Goal: Use online tool/utility: Utilize a website feature to perform a specific function

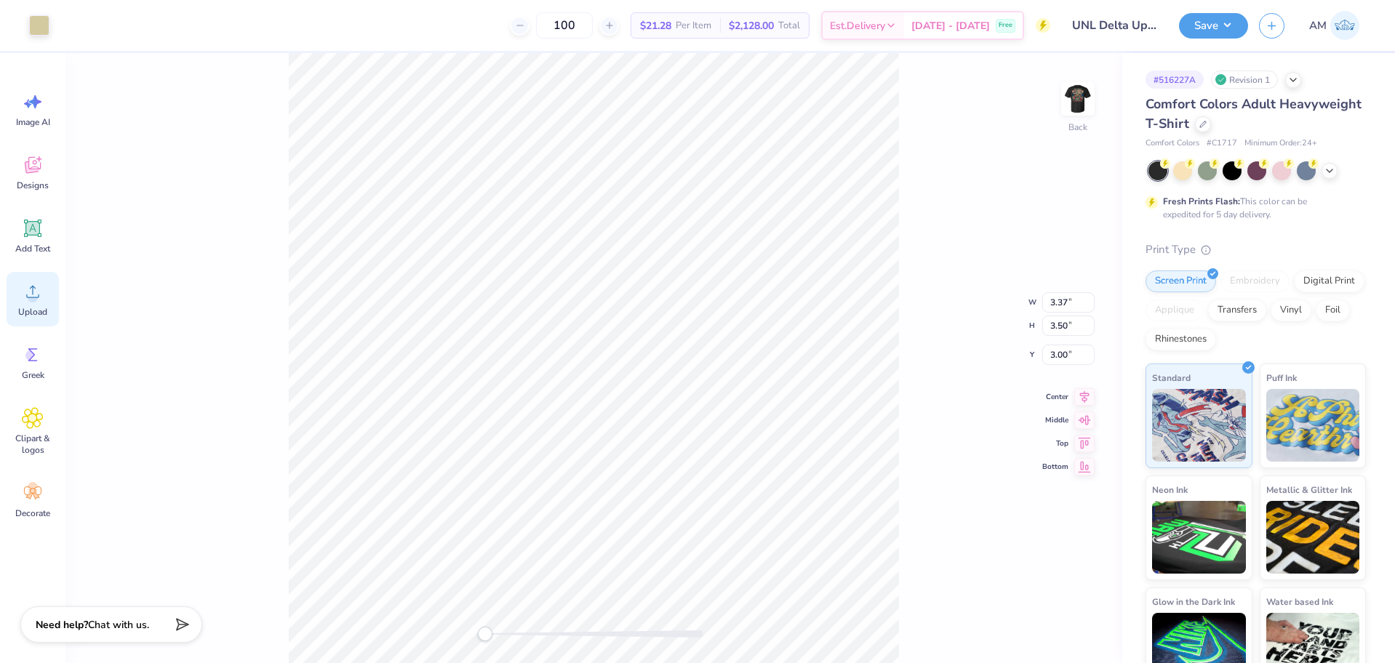
click at [49, 302] on div "Upload" at bounding box center [33, 299] width 52 height 55
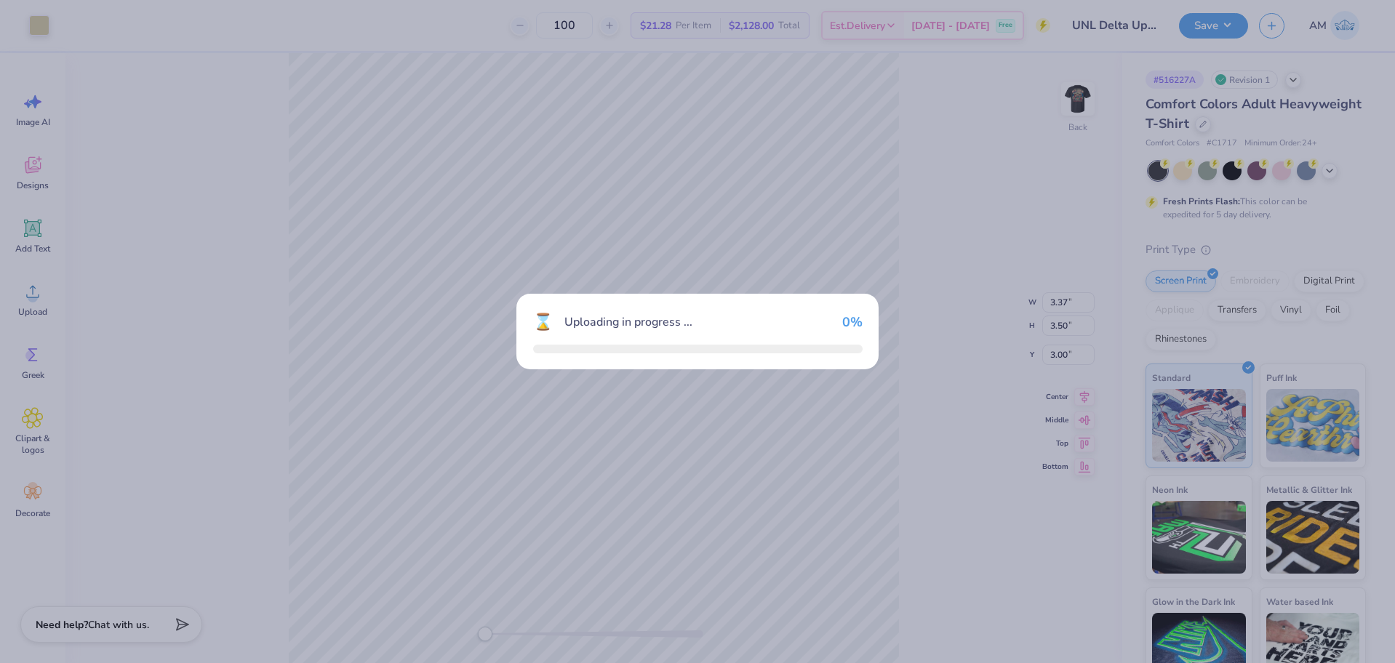
type input "14.17"
type input "15.68"
type input "4.66"
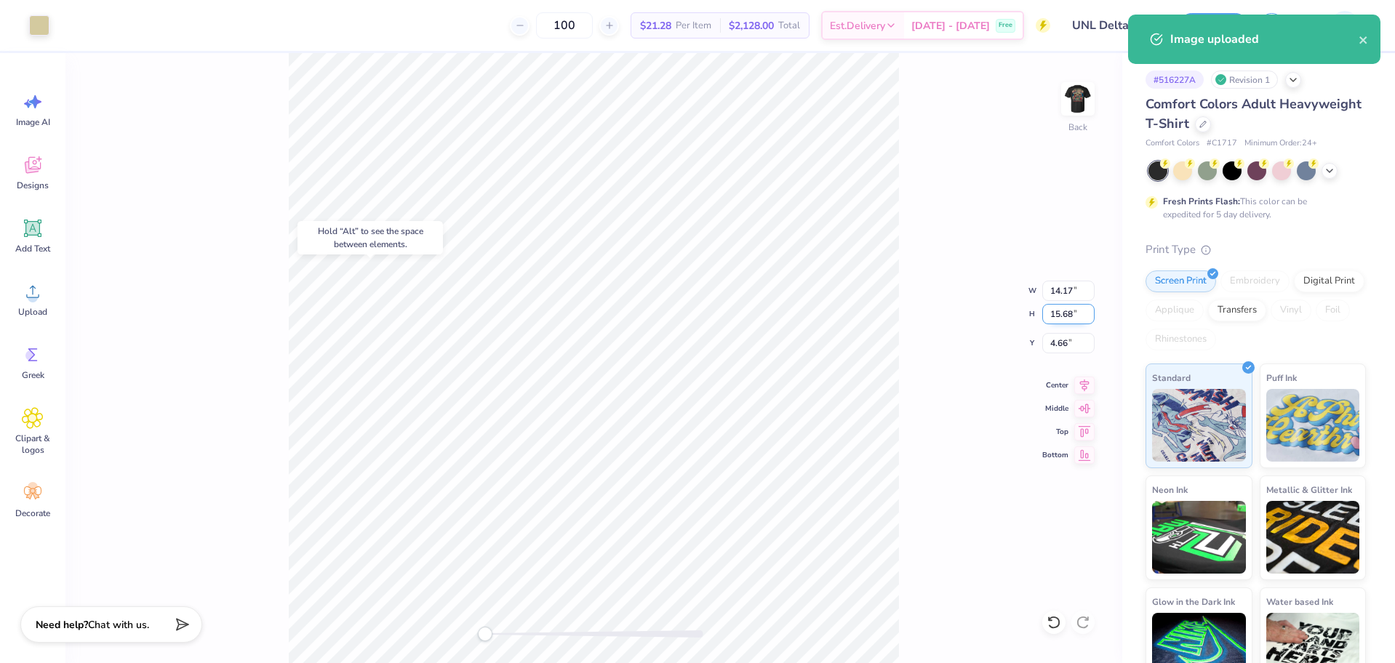
click at [1061, 316] on input "15.68" at bounding box center [1068, 314] width 52 height 20
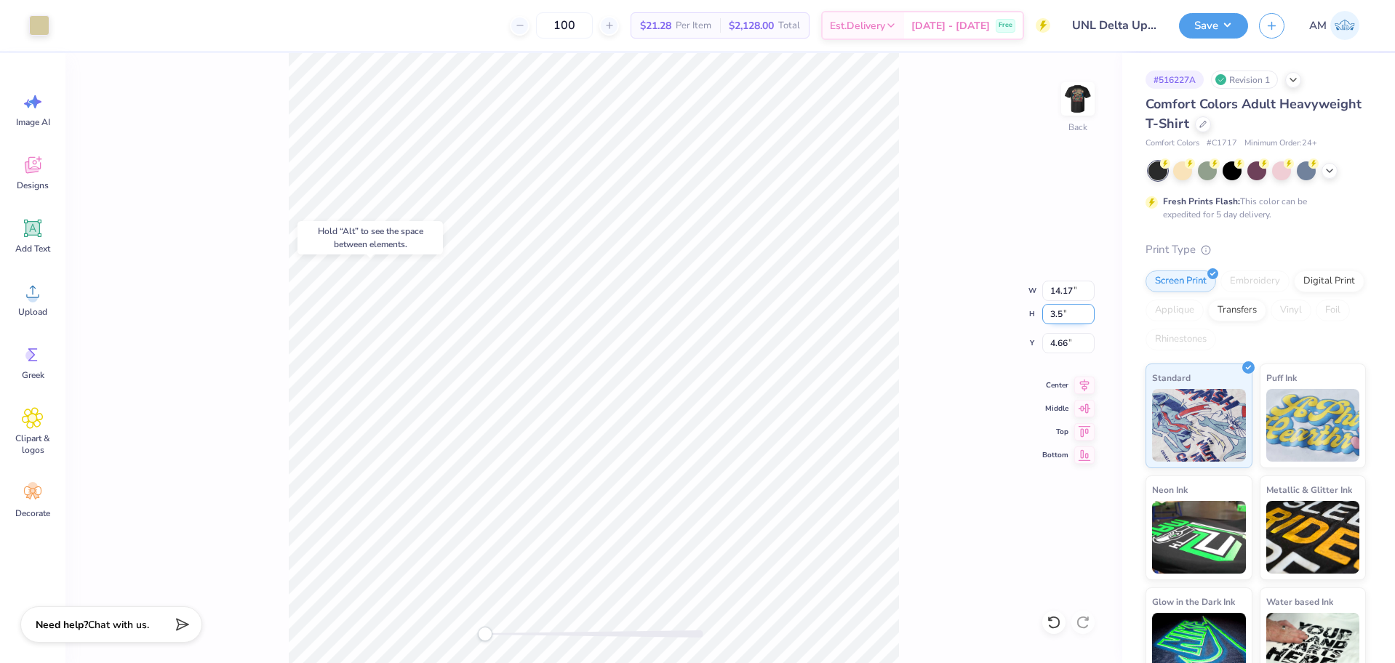
type input "3.5"
type input "3.17"
type input "3.50"
type input "10.75"
click at [1062, 346] on input "10.75" at bounding box center [1068, 343] width 52 height 20
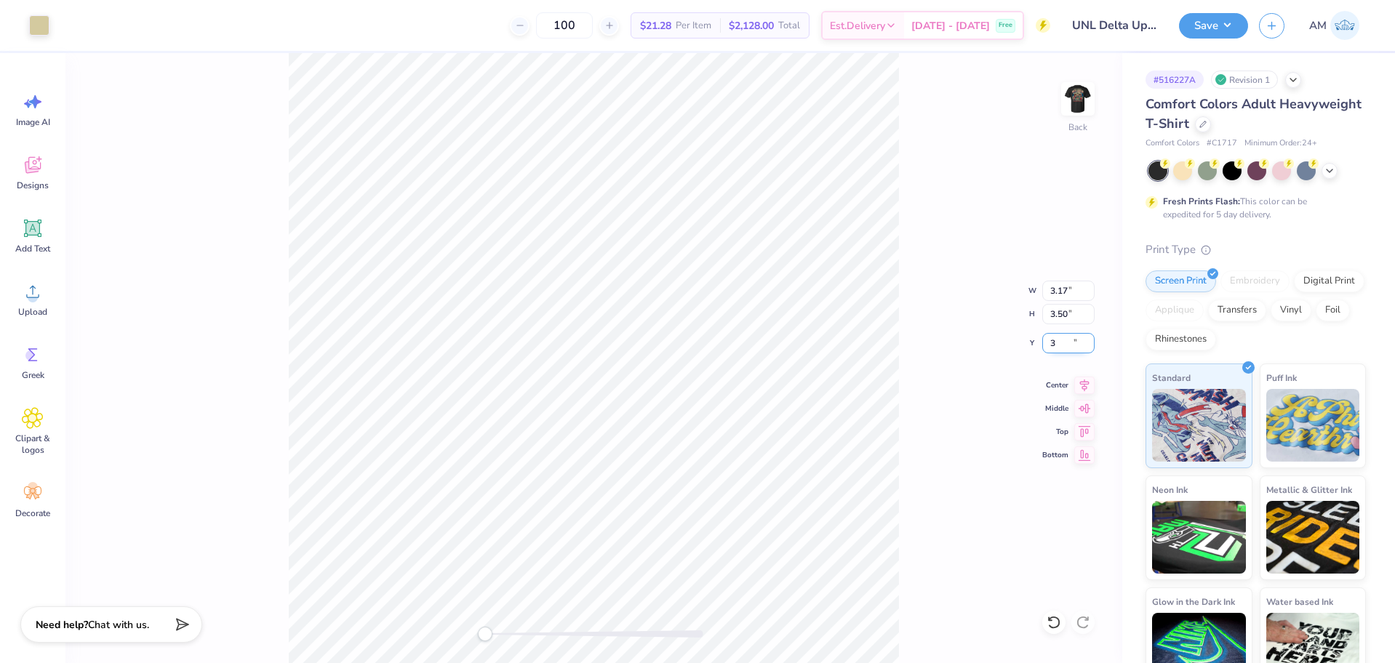
type input "3"
click at [1069, 88] on img at bounding box center [1078, 99] width 58 height 58
click at [41, 302] on div "Upload" at bounding box center [33, 299] width 52 height 55
click at [1051, 299] on input "14.53" at bounding box center [1068, 291] width 52 height 20
type input "12.00"
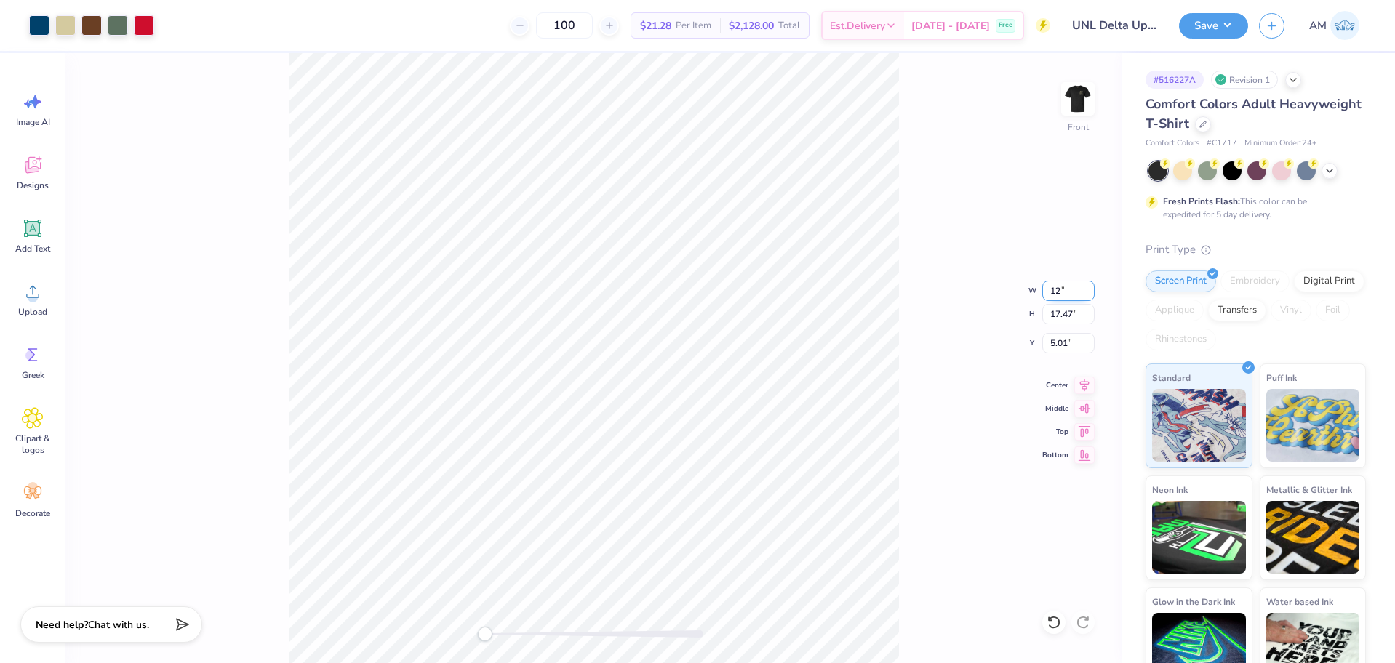
type input "14.43"
type input "6.54"
click at [1063, 343] on input "6.54" at bounding box center [1068, 343] width 52 height 20
type input "3"
click at [1087, 383] on icon at bounding box center [1084, 384] width 9 height 12
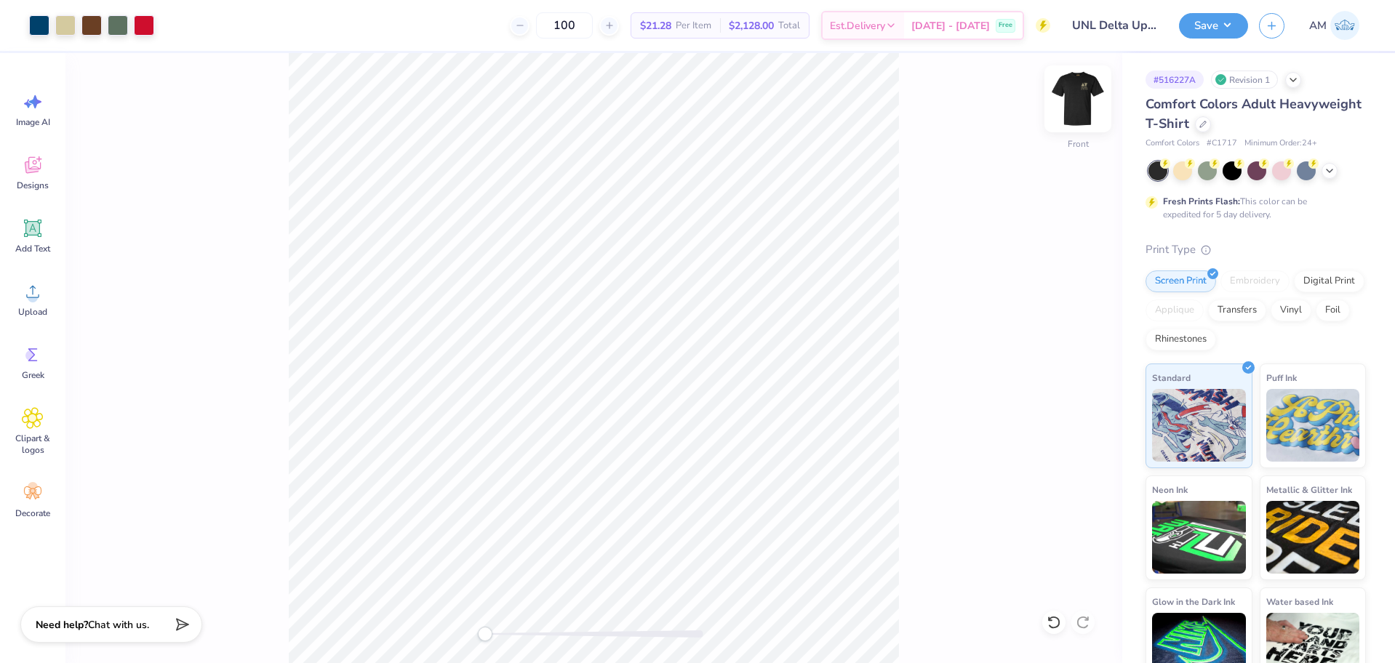
click at [1080, 84] on img at bounding box center [1078, 99] width 58 height 58
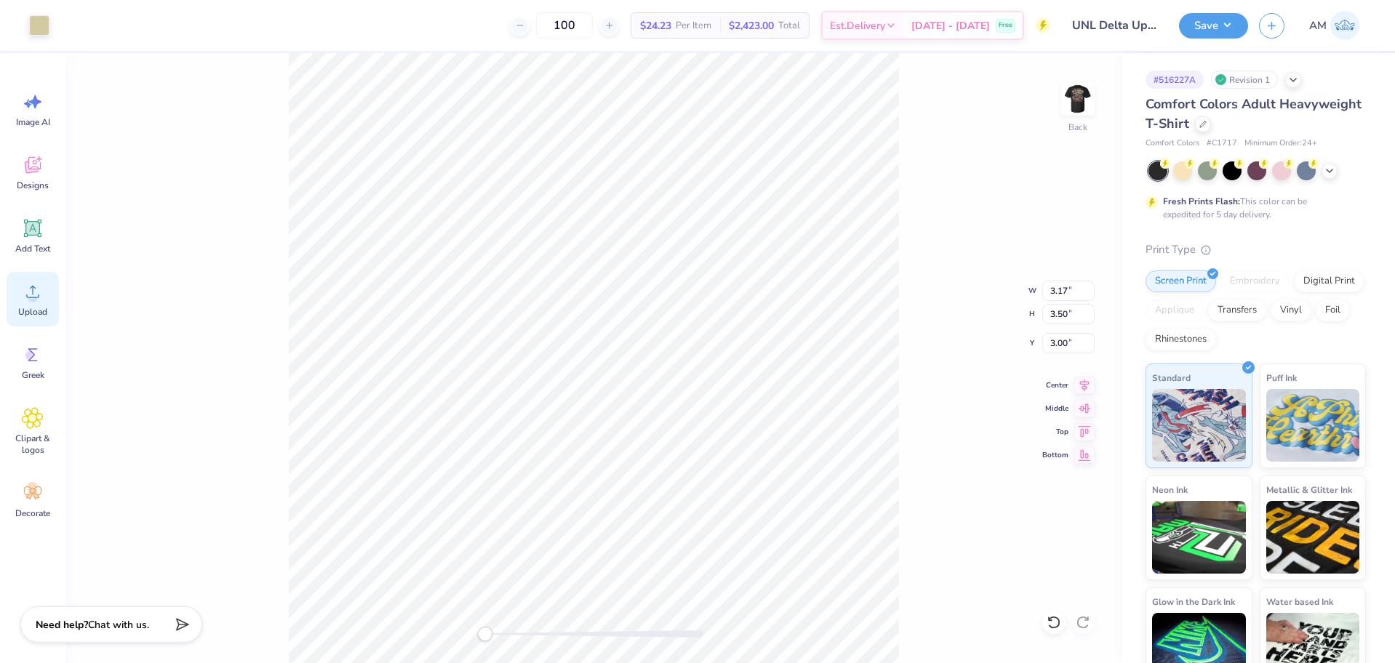
click at [47, 304] on div "Upload" at bounding box center [33, 299] width 52 height 55
type input "14.17"
type input "15.68"
type input "4.66"
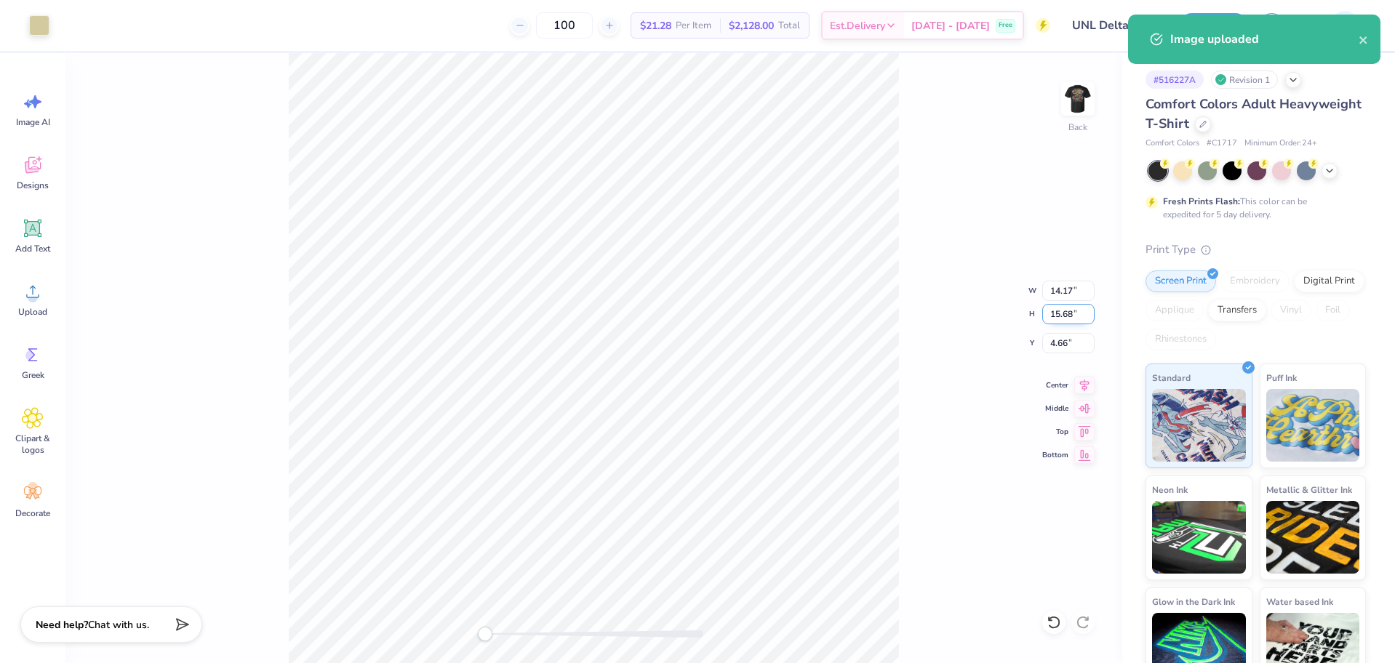
click at [1066, 316] on input "15.68" at bounding box center [1068, 314] width 52 height 20
type input "3.5"
type input "3.16"
type input "3.50"
type input "10.75"
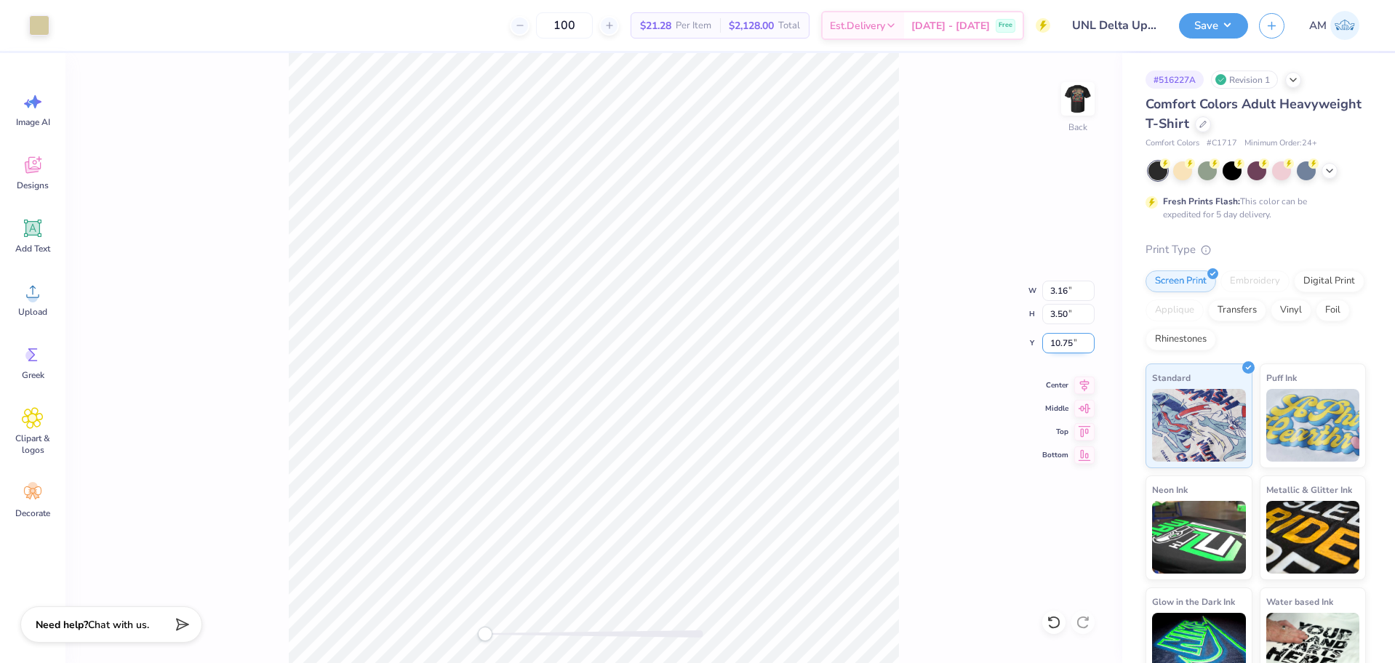
click at [1060, 338] on input "10.75" at bounding box center [1068, 343] width 52 height 20
type input "3"
click at [406, 647] on div "Back" at bounding box center [593, 358] width 1057 height 610
click at [1218, 23] on button "Save" at bounding box center [1213, 23] width 69 height 25
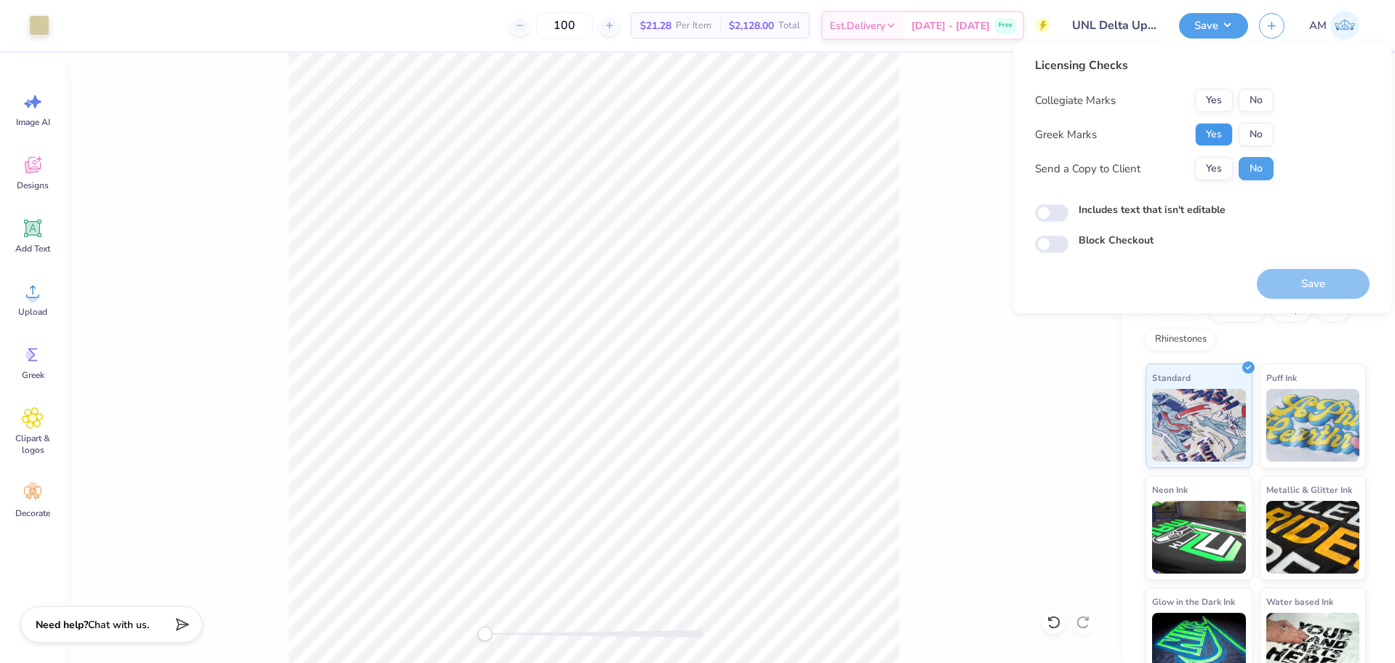
click at [1221, 131] on button "Yes" at bounding box center [1214, 134] width 38 height 23
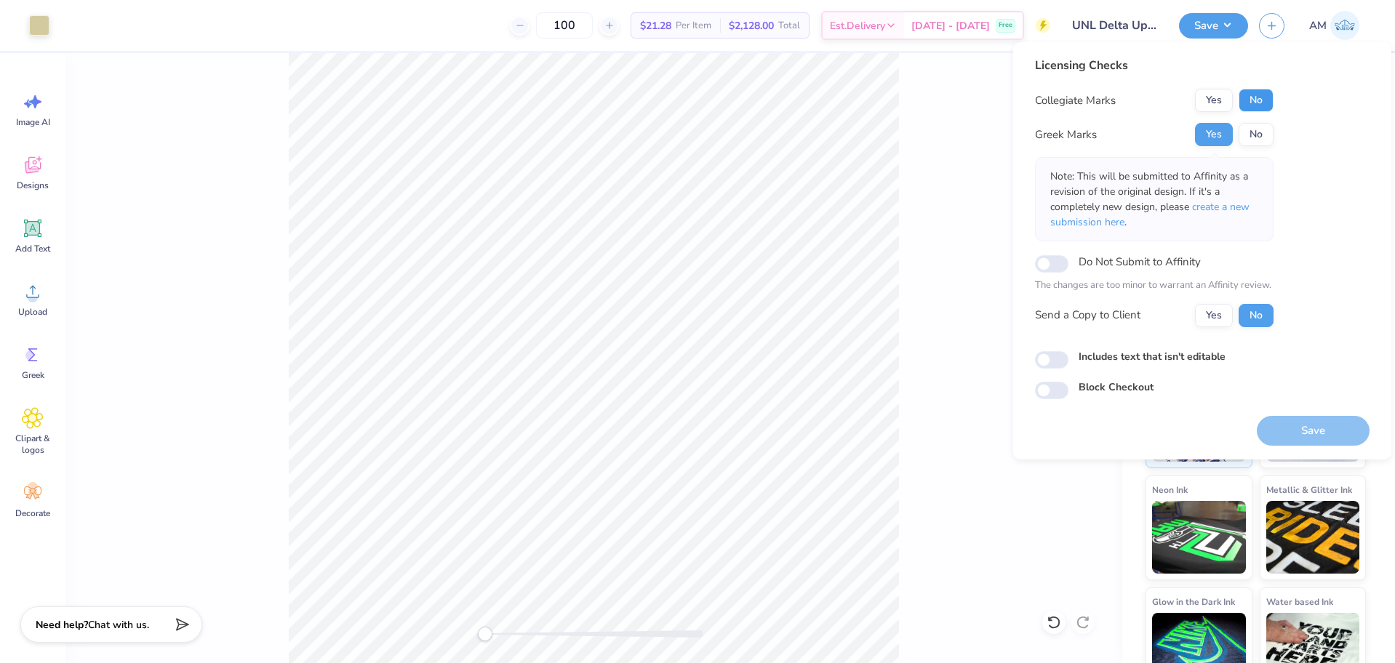
click at [1260, 99] on button "No" at bounding box center [1256, 100] width 35 height 23
click at [1219, 322] on button "Yes" at bounding box center [1214, 315] width 38 height 23
click at [1056, 359] on input "Includes text that isn't editable" at bounding box center [1051, 359] width 33 height 17
checkbox input "true"
click at [1279, 421] on button "Save" at bounding box center [1313, 431] width 113 height 30
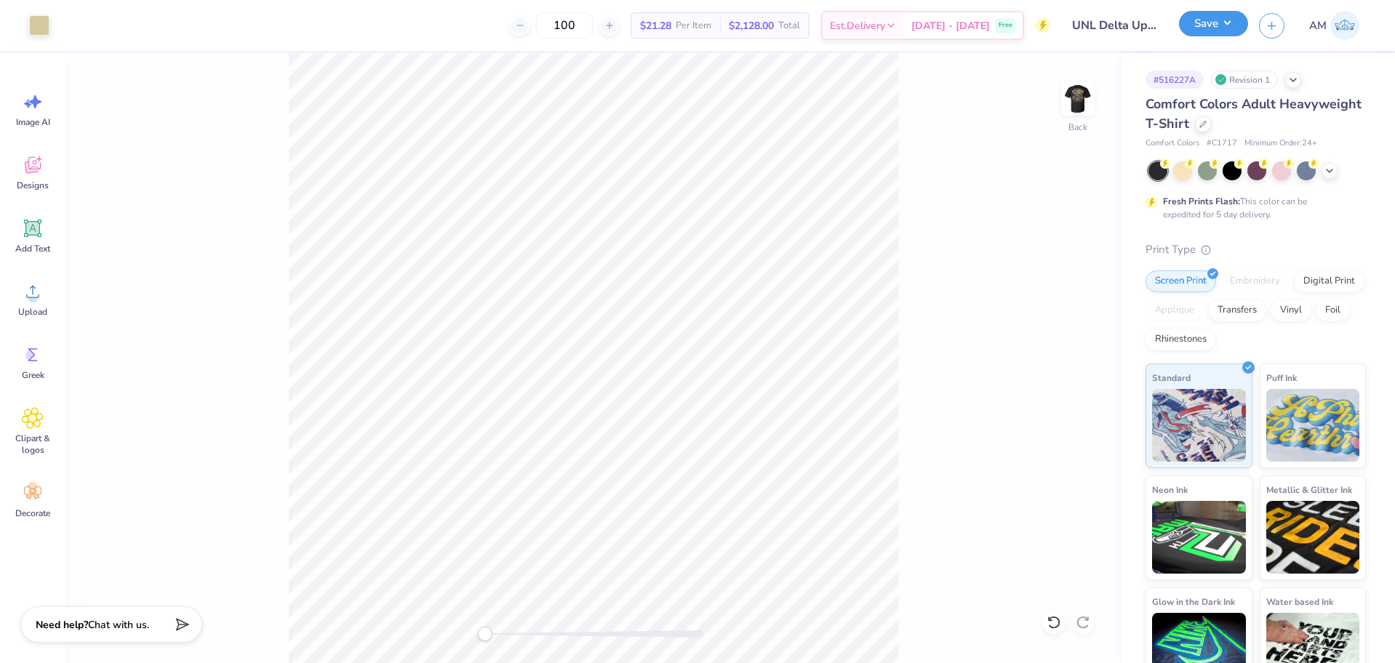
click at [1212, 23] on button "Save" at bounding box center [1213, 23] width 69 height 25
